Goal: Information Seeking & Learning: Learn about a topic

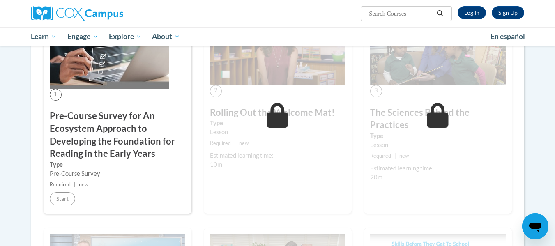
scroll to position [130, 0]
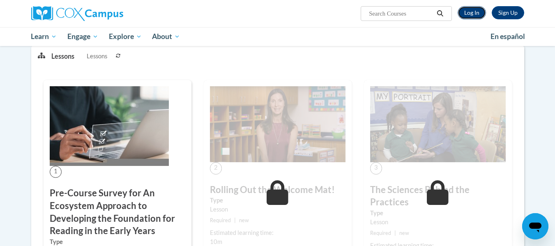
click at [465, 15] on link "Log In" at bounding box center [471, 12] width 28 height 13
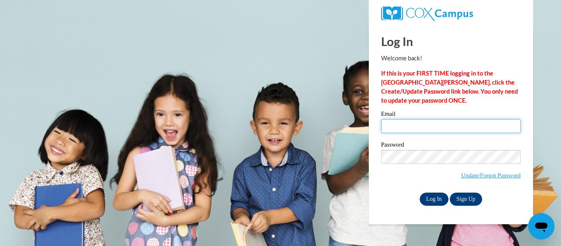
type input "jdunn@porterleath.org"
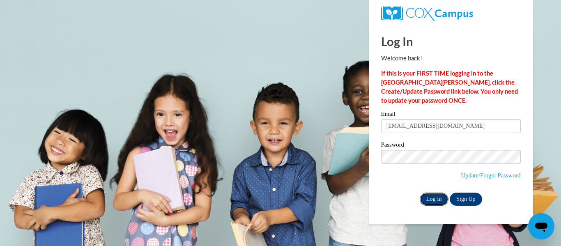
click at [428, 196] on input "Log In" at bounding box center [434, 199] width 29 height 13
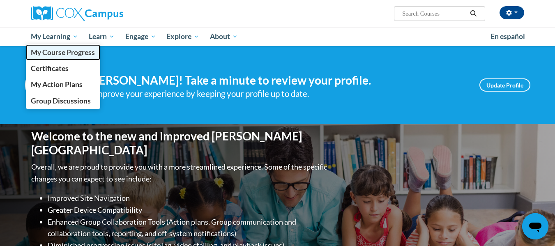
click at [69, 53] on span "My Course Progress" at bounding box center [63, 52] width 64 height 9
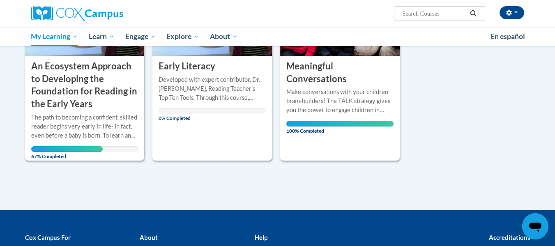
scroll to position [186, 0]
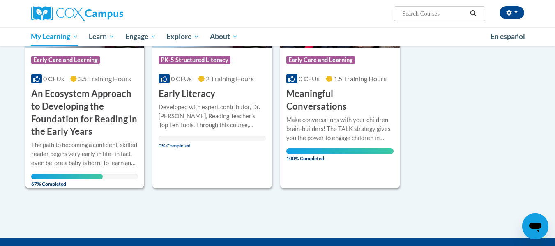
click at [90, 106] on h3 "An Ecosystem Approach to Developing the Foundation for Reading in the Early Yea…" at bounding box center [84, 112] width 107 height 51
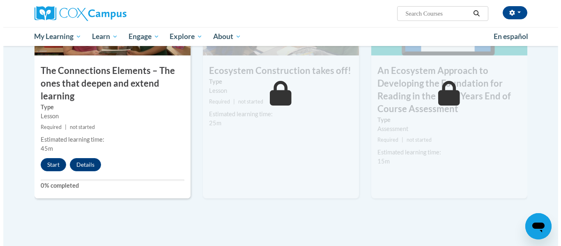
scroll to position [716, 0]
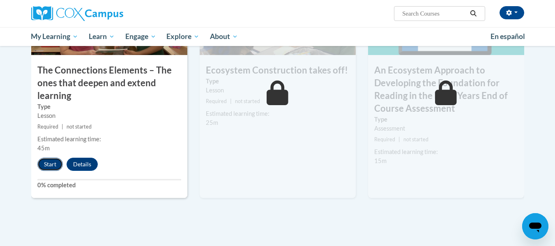
click at [49, 168] on button "Start" at bounding box center [49, 164] width 25 height 13
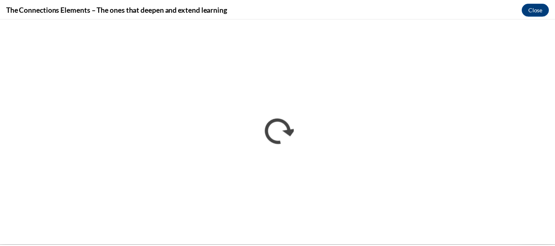
scroll to position [0, 0]
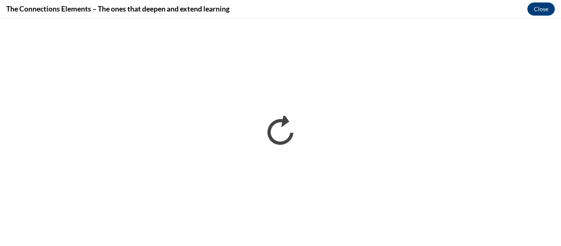
click at [387, 9] on div "The Connections Elements – The ones that deepen and extend learning Close" at bounding box center [280, 9] width 561 height 18
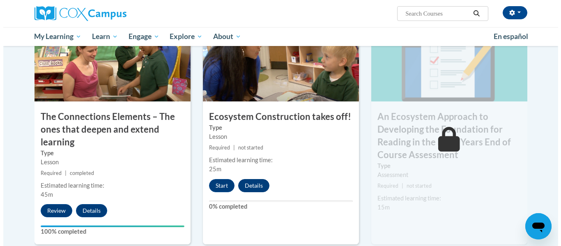
scroll to position [667, 0]
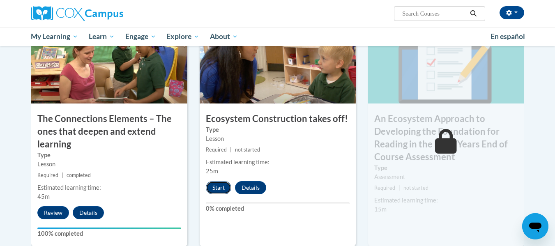
click at [220, 183] on button "Start" at bounding box center [218, 187] width 25 height 13
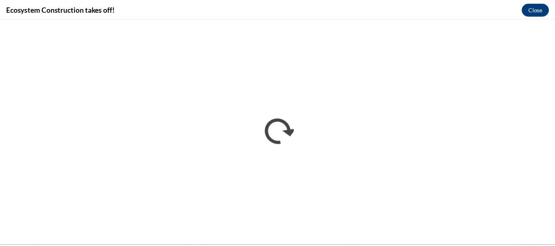
scroll to position [0, 0]
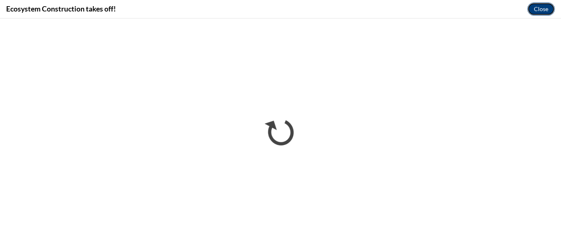
click at [544, 8] on button "Close" at bounding box center [541, 8] width 28 height 13
